Goal: Task Accomplishment & Management: Use online tool/utility

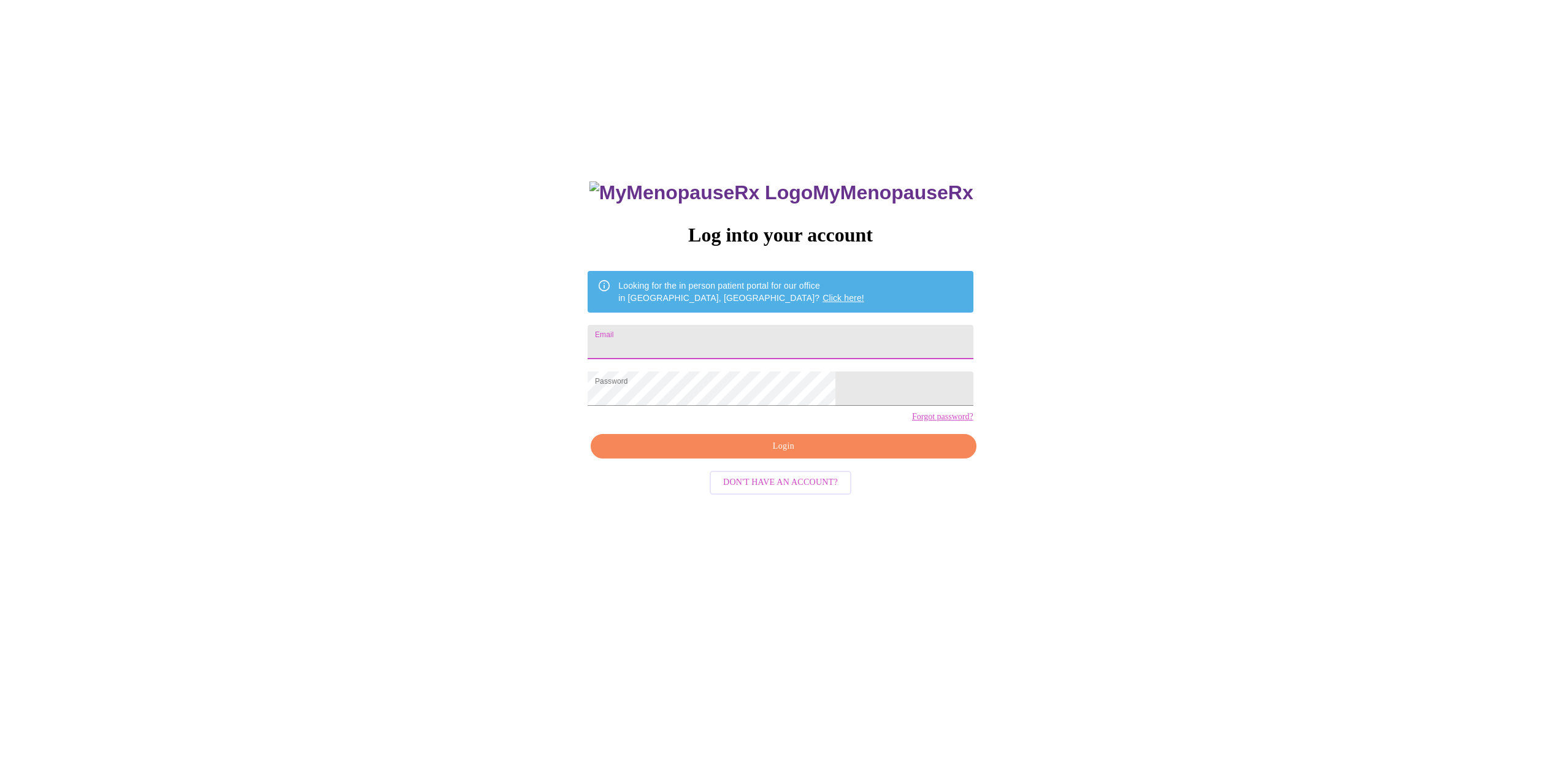
click at [708, 343] on input "Email" at bounding box center [780, 342] width 385 height 34
type input "vanessakocking@gmail.com"
click at [784, 454] on span "Login" at bounding box center [784, 446] width 357 height 15
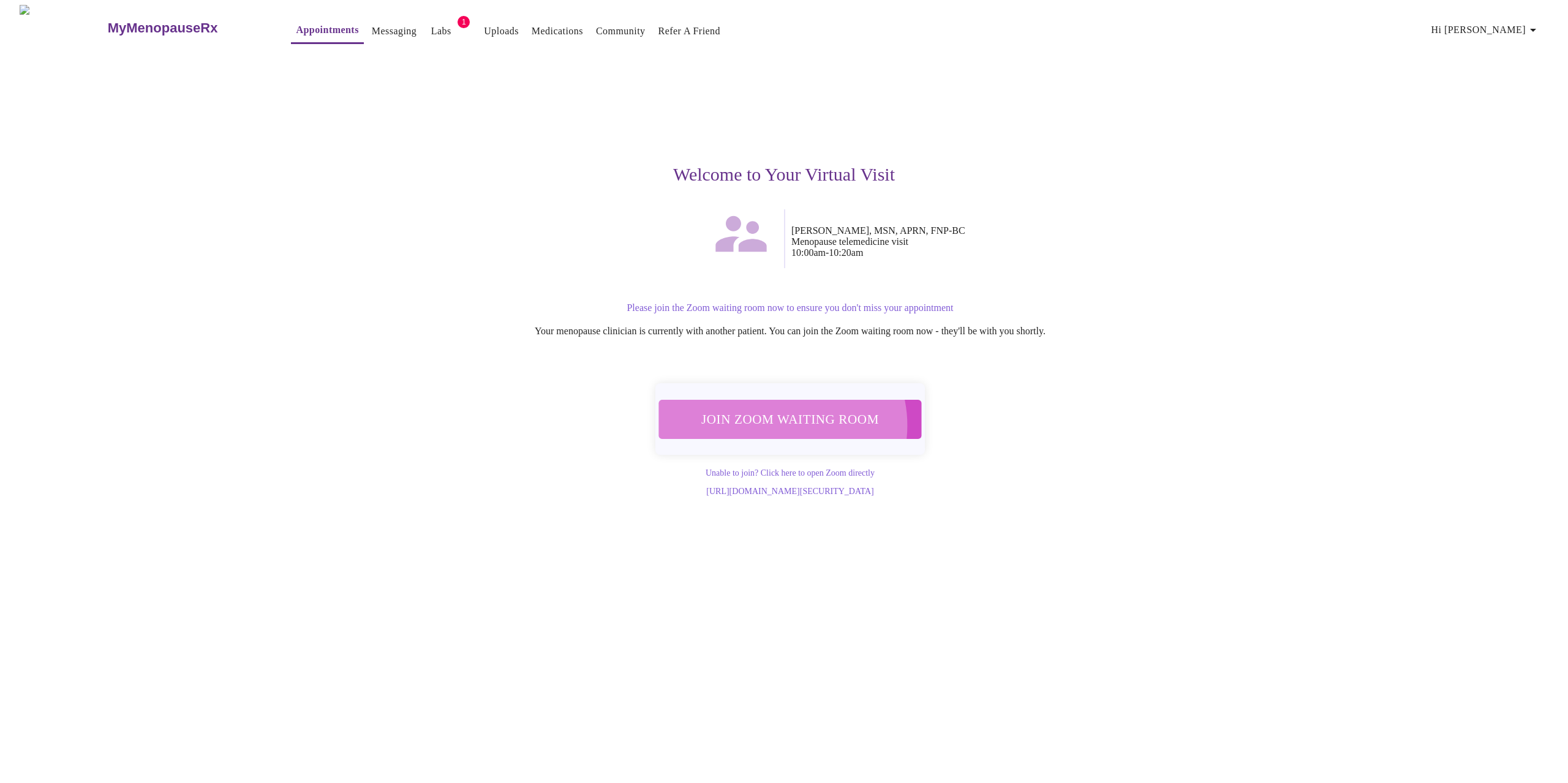
click at [783, 419] on span "Join Zoom Waiting Room" at bounding box center [790, 419] width 230 height 22
